Goal: Information Seeking & Learning: Learn about a topic

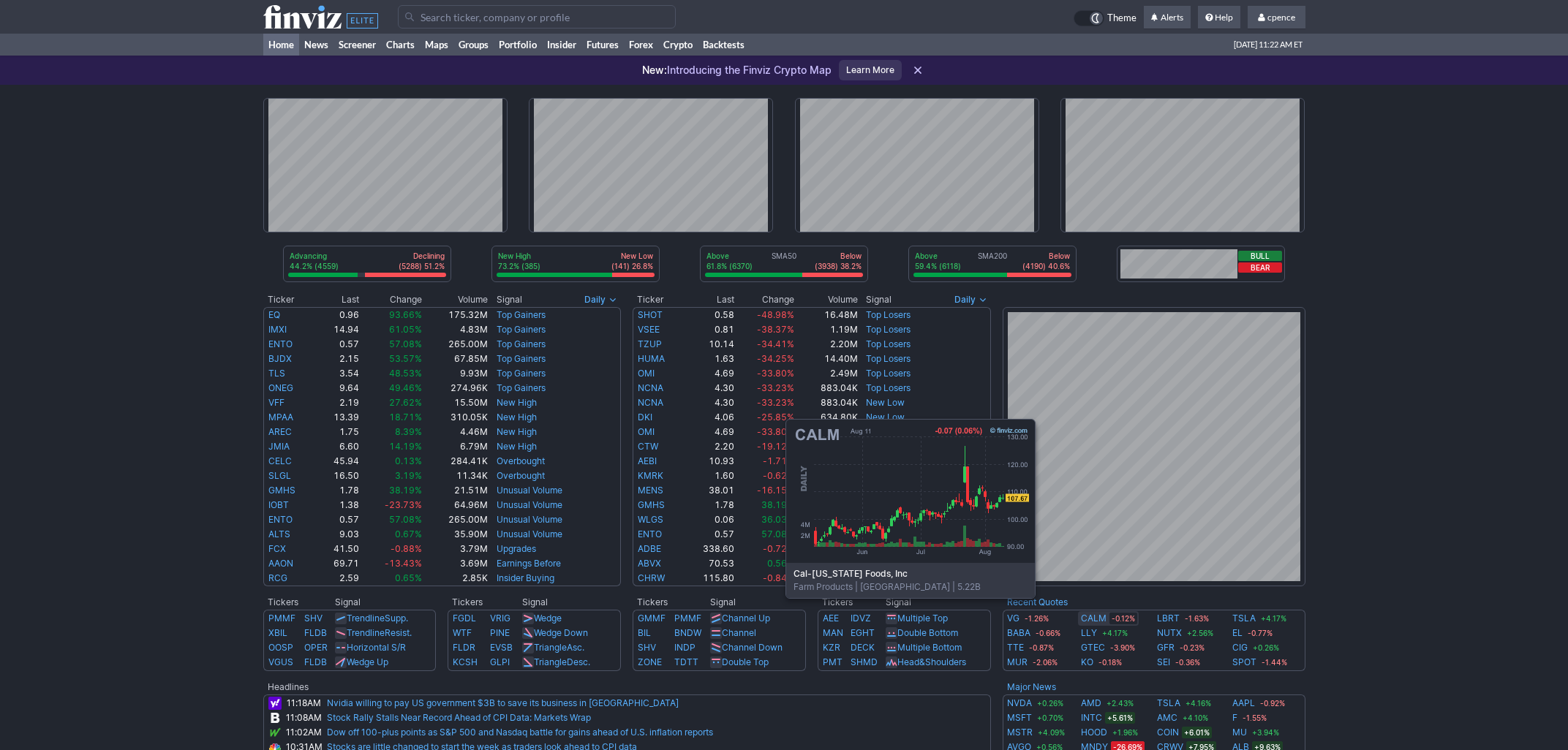
click at [1099, 620] on link "CALM" at bounding box center [1094, 618] width 26 height 15
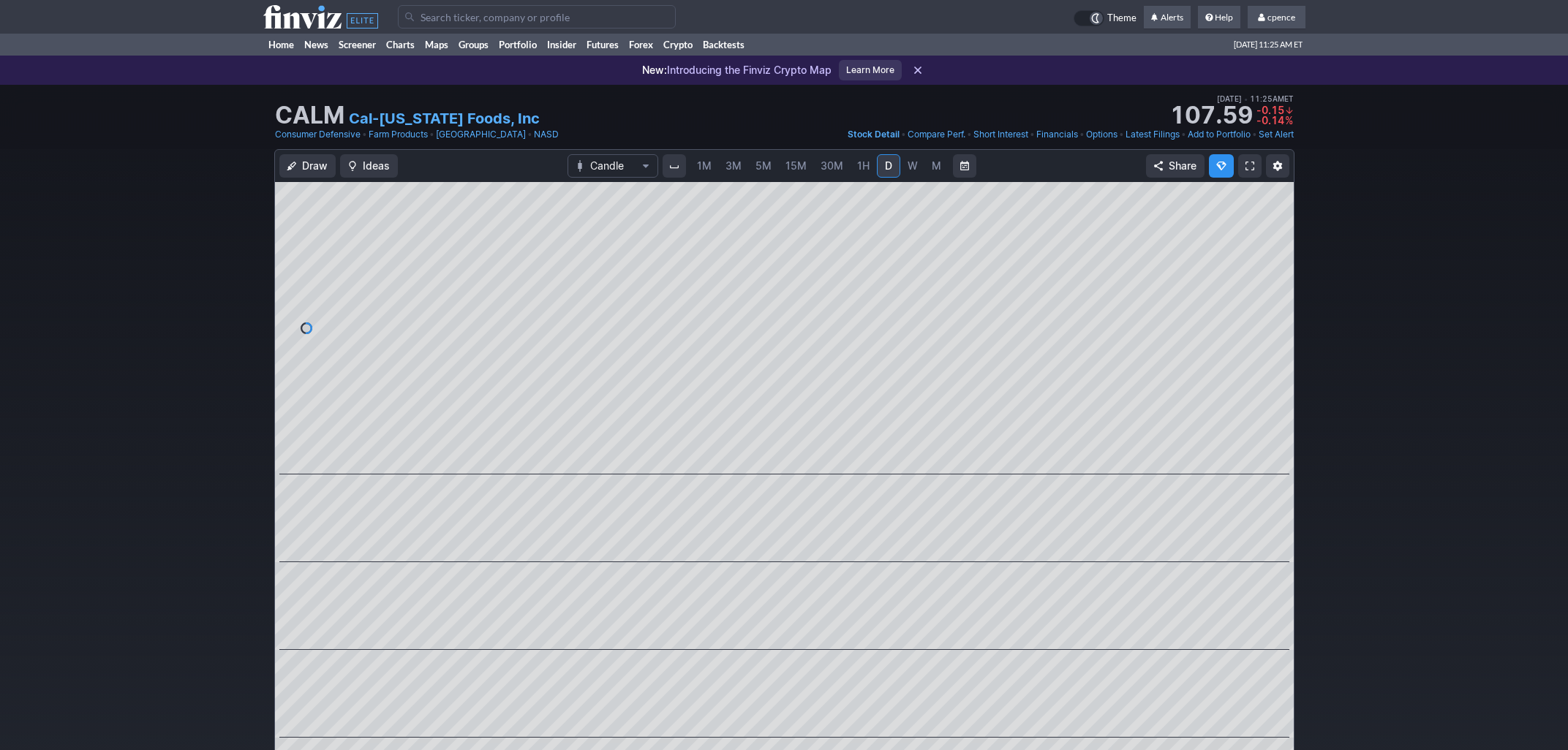
drag, startPoint x: 217, startPoint y: 359, endPoint x: 219, endPoint y: 350, distance: 9.2
click at [218, 355] on div "Draw Ideas Candle 1M 3M 5M 15M 30M 1H D W M Share" at bounding box center [784, 493] width 1568 height 689
click at [301, 13] on icon at bounding box center [321, 17] width 115 height 24
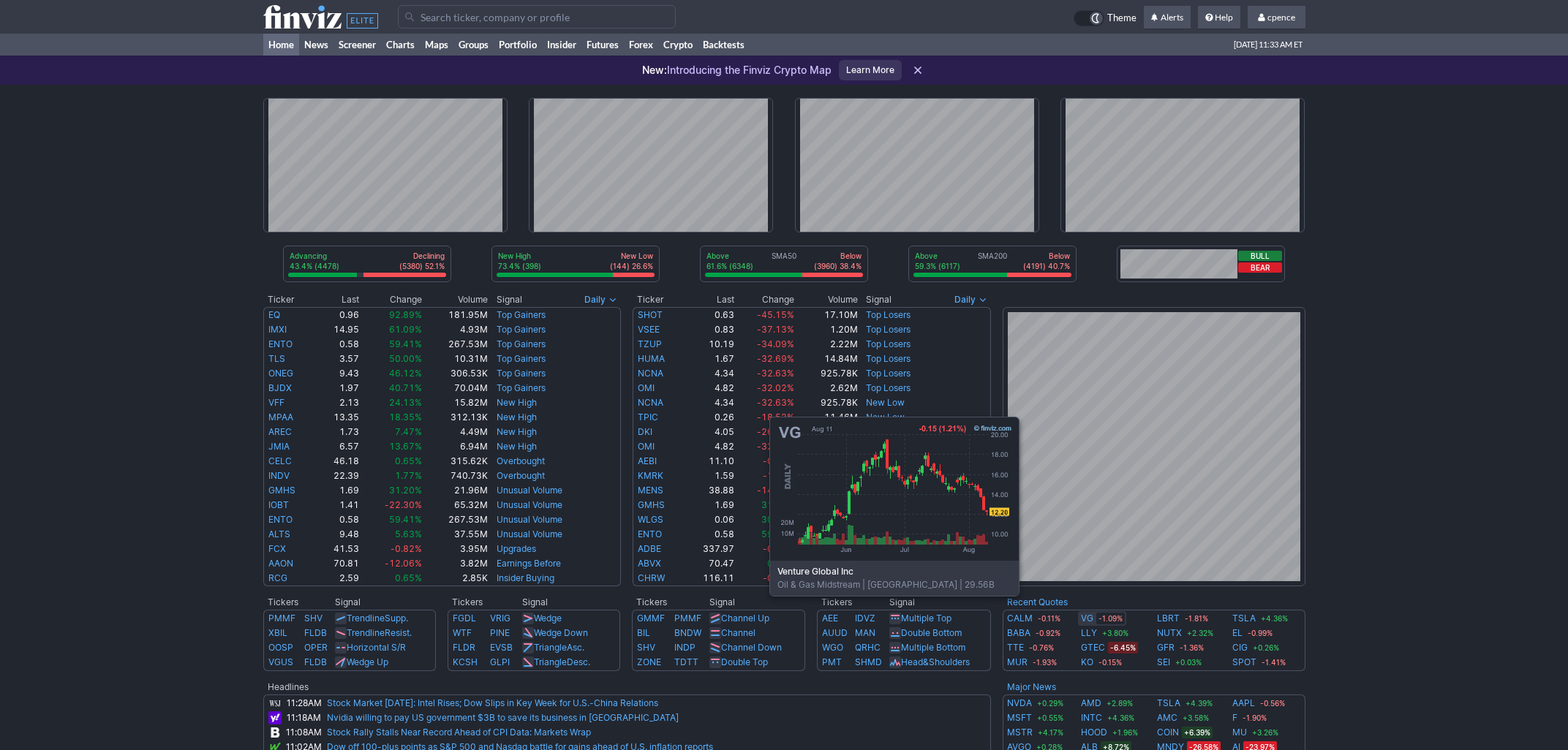
click at [1083, 618] on link "VG" at bounding box center [1088, 618] width 13 height 15
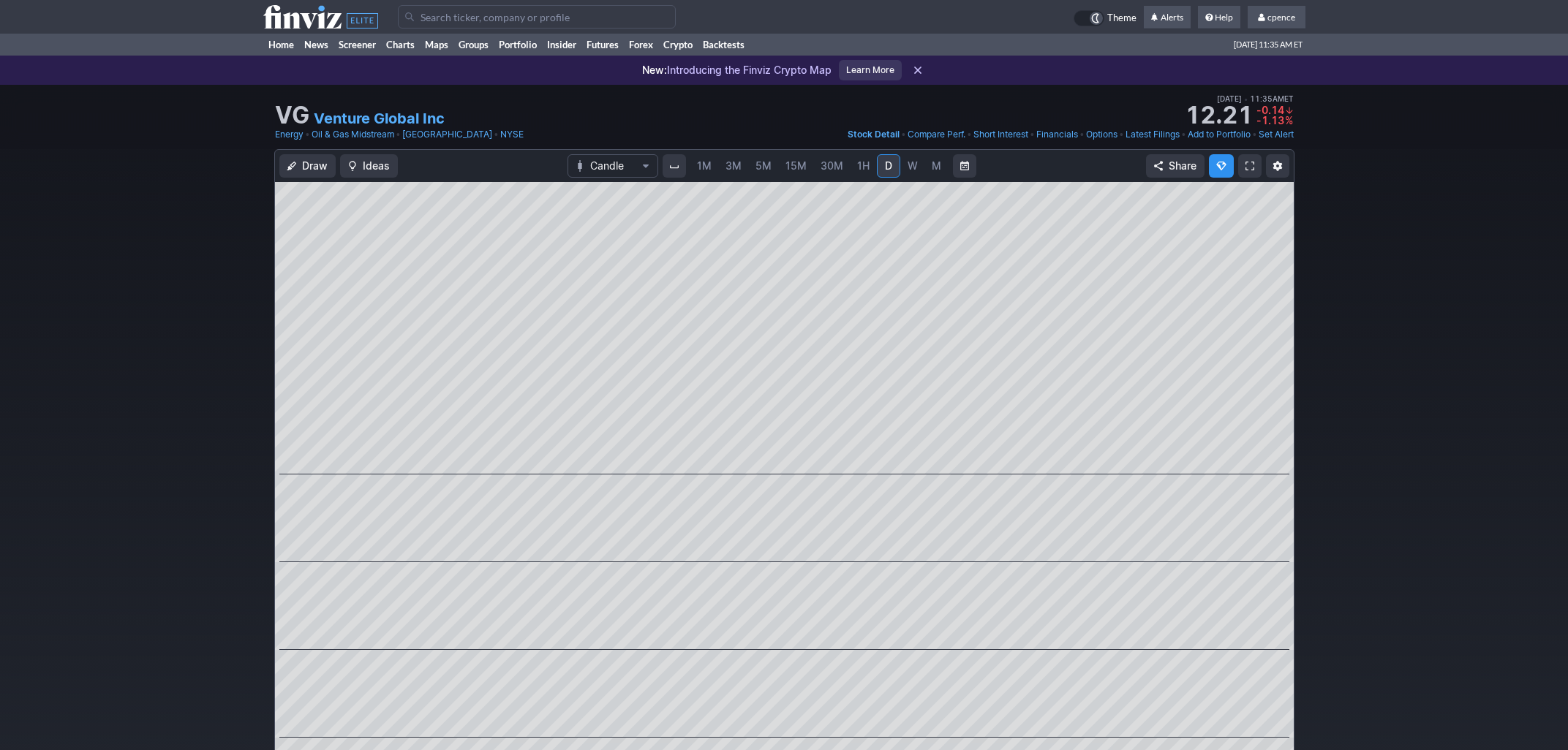
click at [859, 161] on span "1H" at bounding box center [863, 166] width 13 height 13
click at [933, 167] on span "M" at bounding box center [936, 166] width 9 height 13
click at [918, 167] on link "W" at bounding box center [913, 166] width 24 height 24
click at [513, 21] on input "Search" at bounding box center [537, 17] width 278 height 24
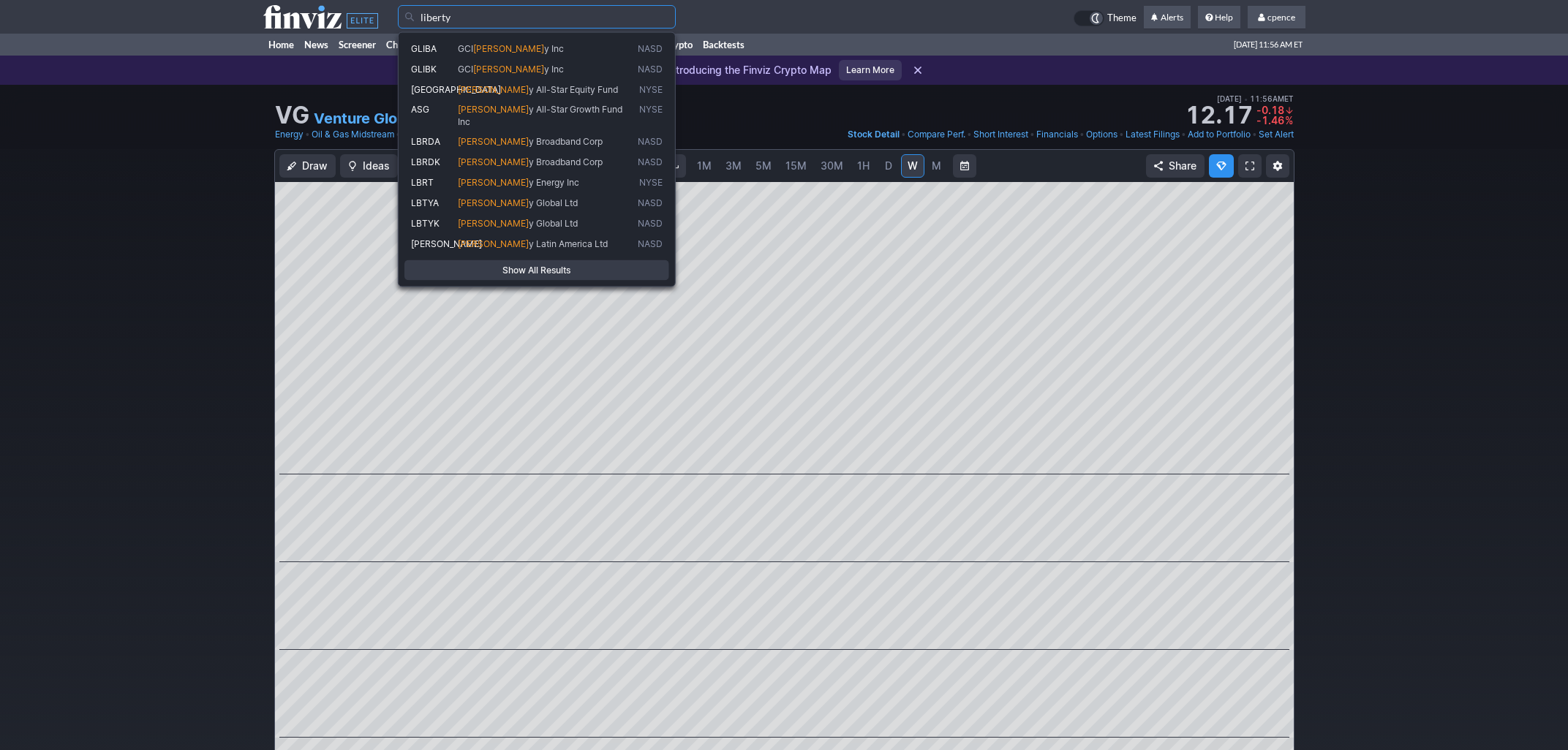
type input "liberty"
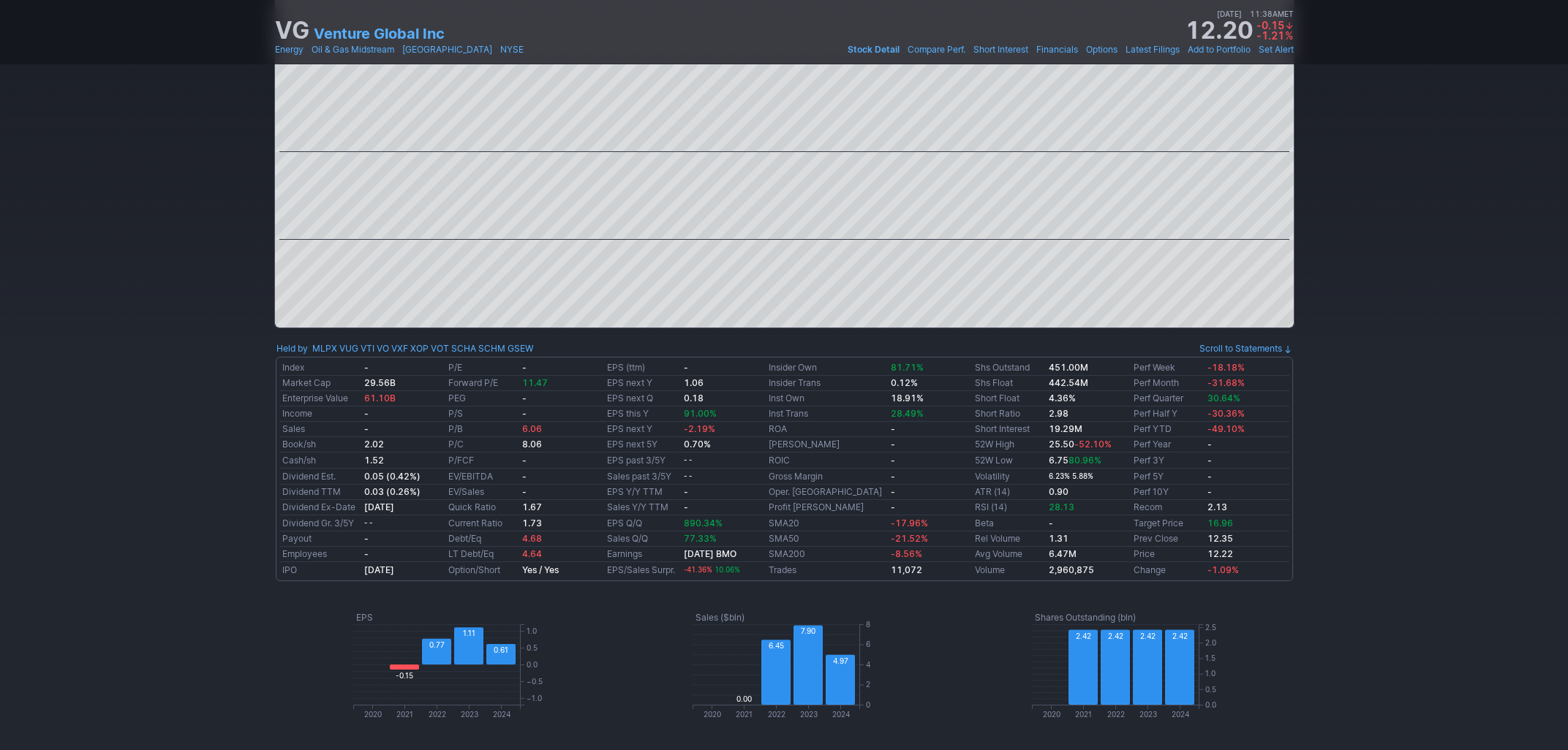
scroll to position [496, 0]
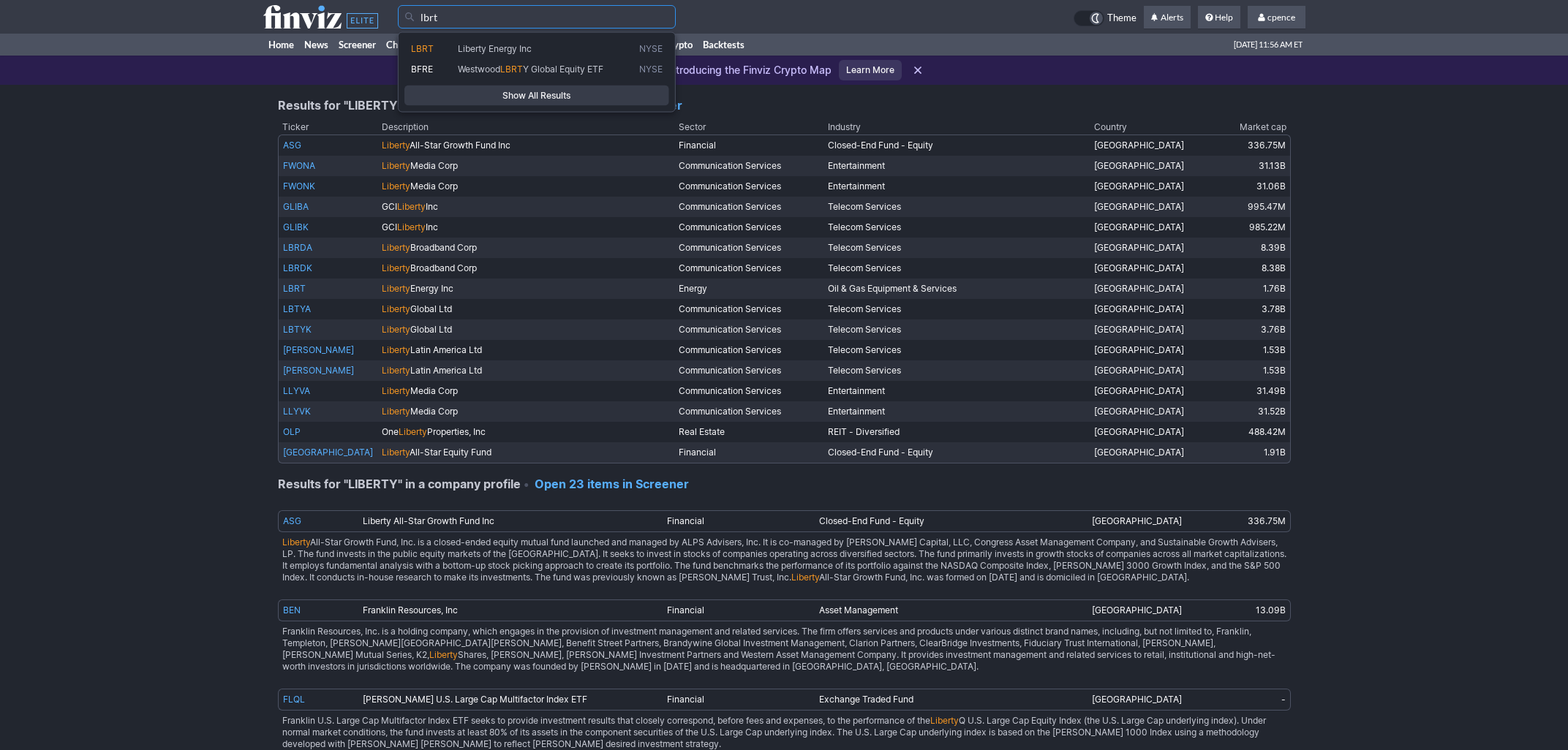
type input "LBRT"
